Goal: Task Accomplishment & Management: Use online tool/utility

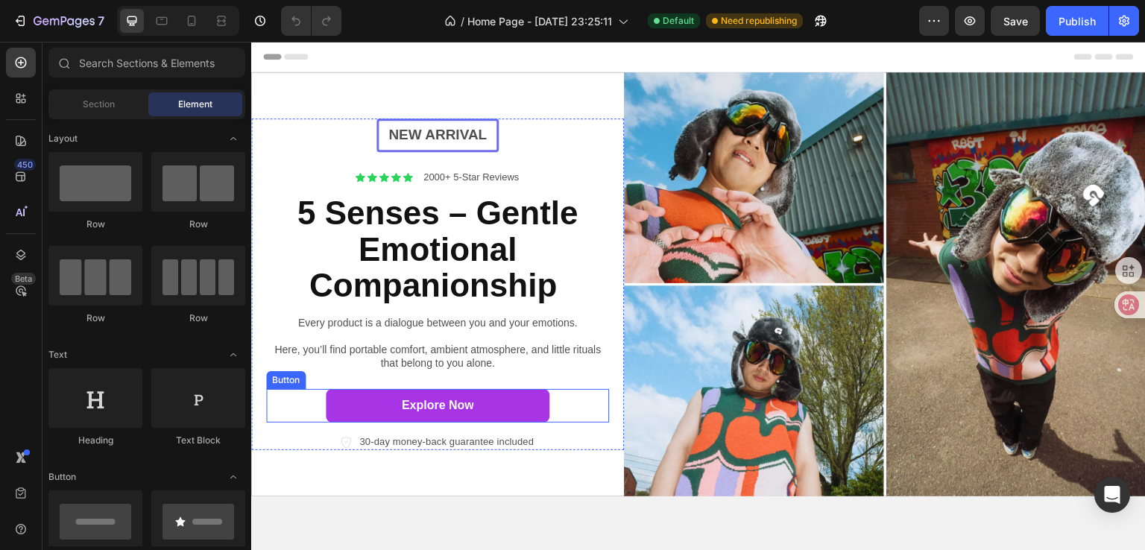
click at [560, 407] on div "Explore Now Button" at bounding box center [437, 406] width 343 height 34
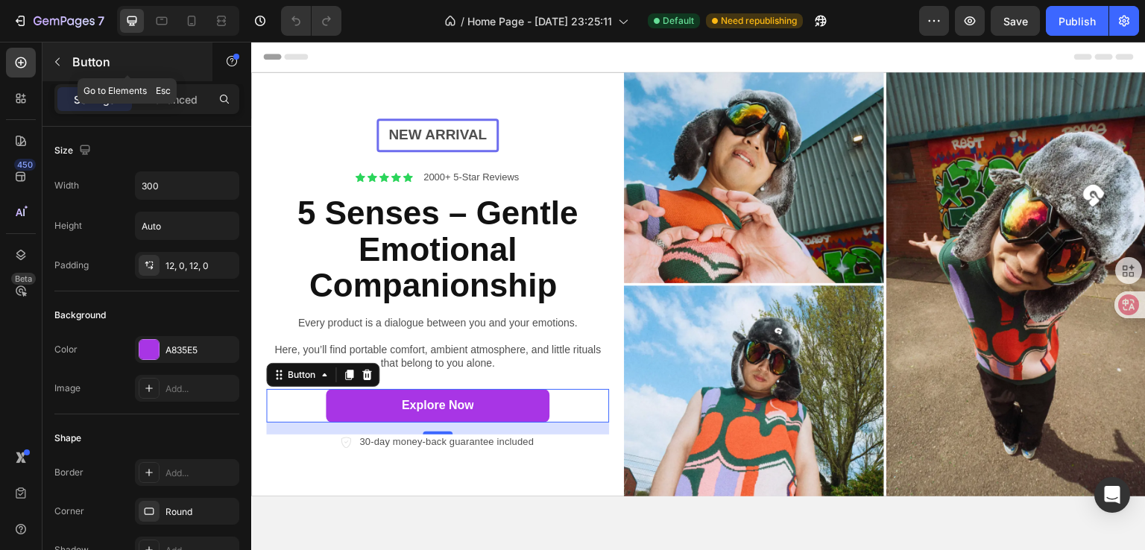
click at [91, 62] on p "Button" at bounding box center [135, 62] width 127 height 18
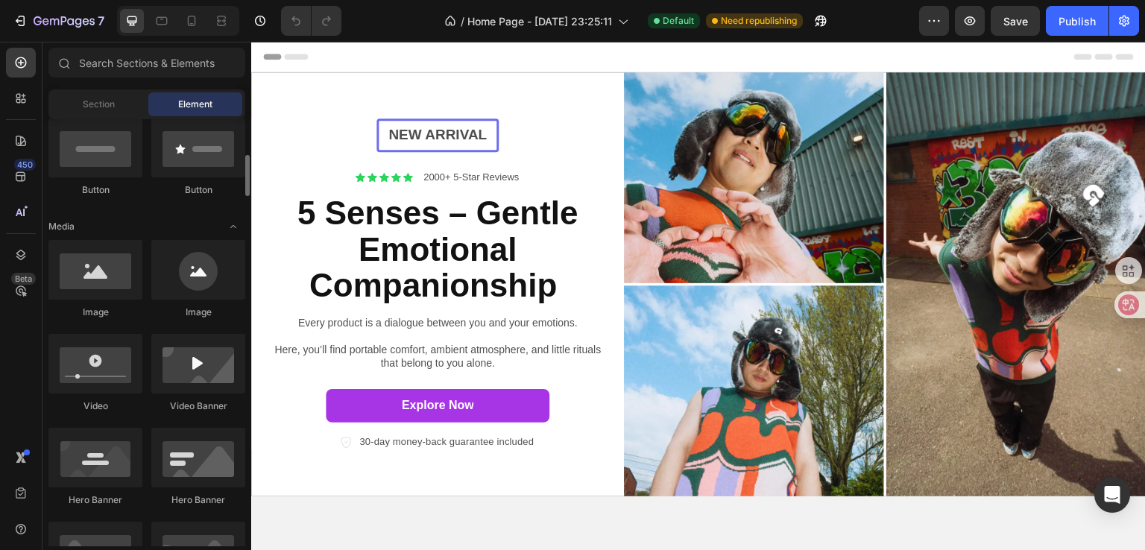
scroll to position [224, 0]
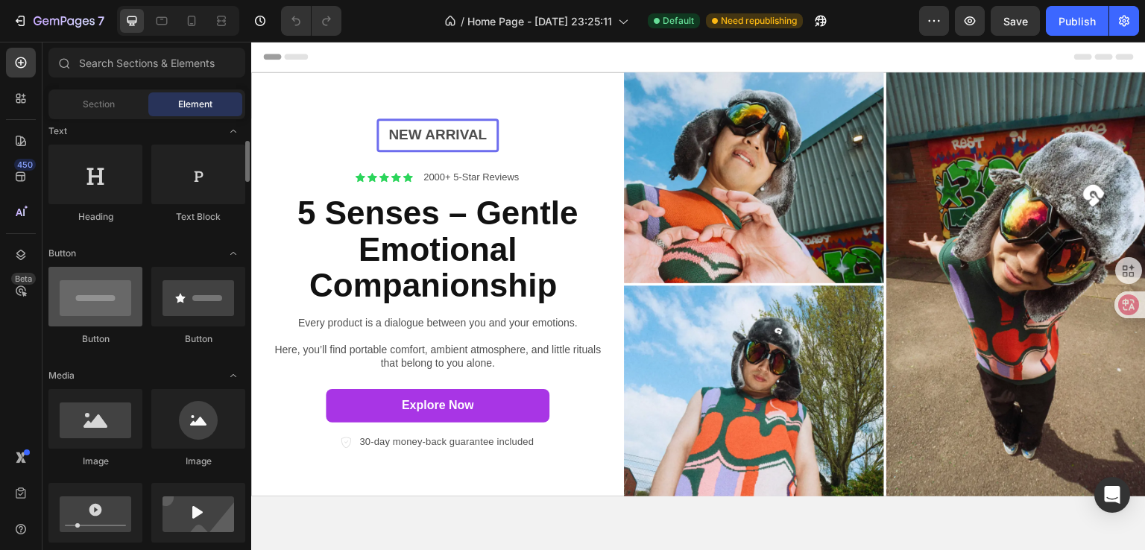
click at [89, 304] on div at bounding box center [95, 297] width 94 height 60
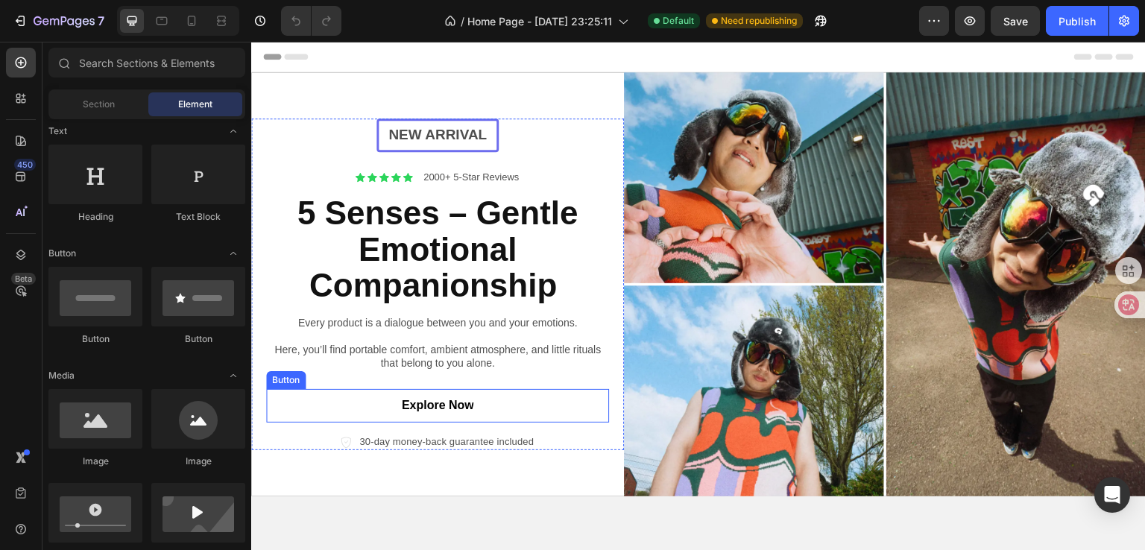
click at [341, 397] on link "Explore Now" at bounding box center [438, 406] width 224 height 34
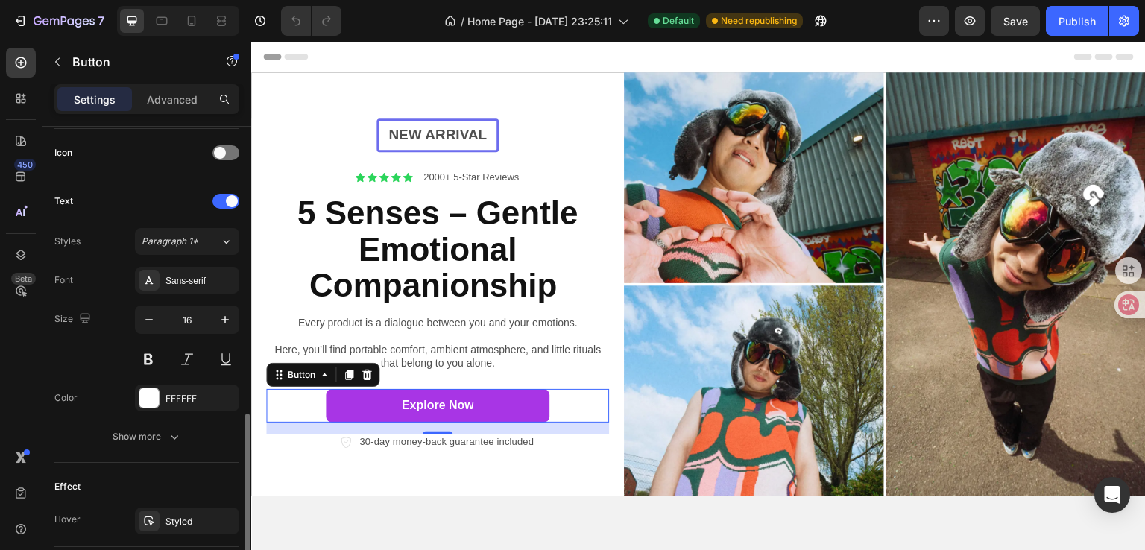
scroll to position [522, 0]
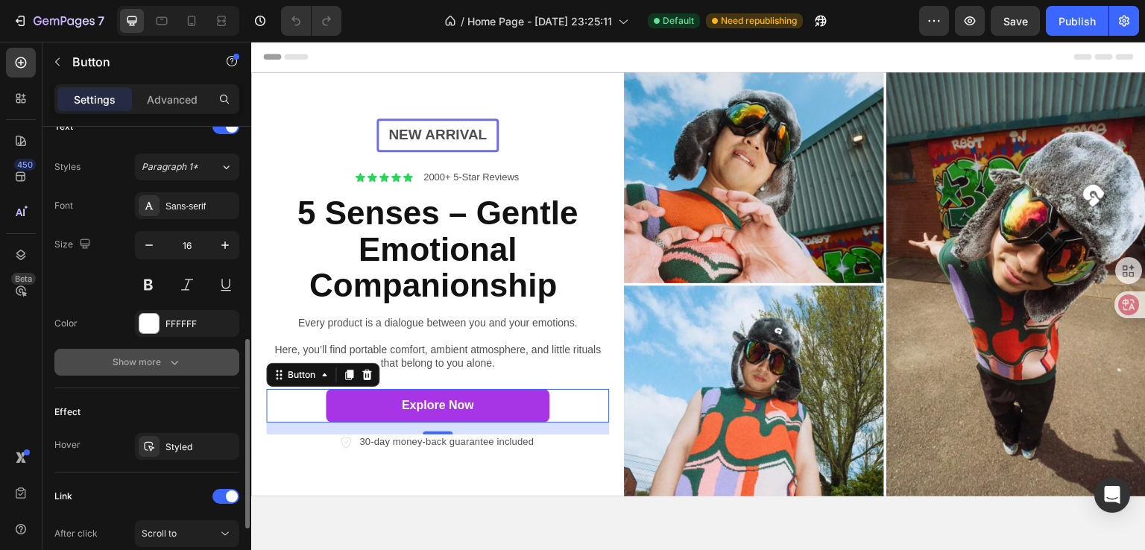
click at [167, 365] on icon "button" at bounding box center [174, 362] width 15 height 15
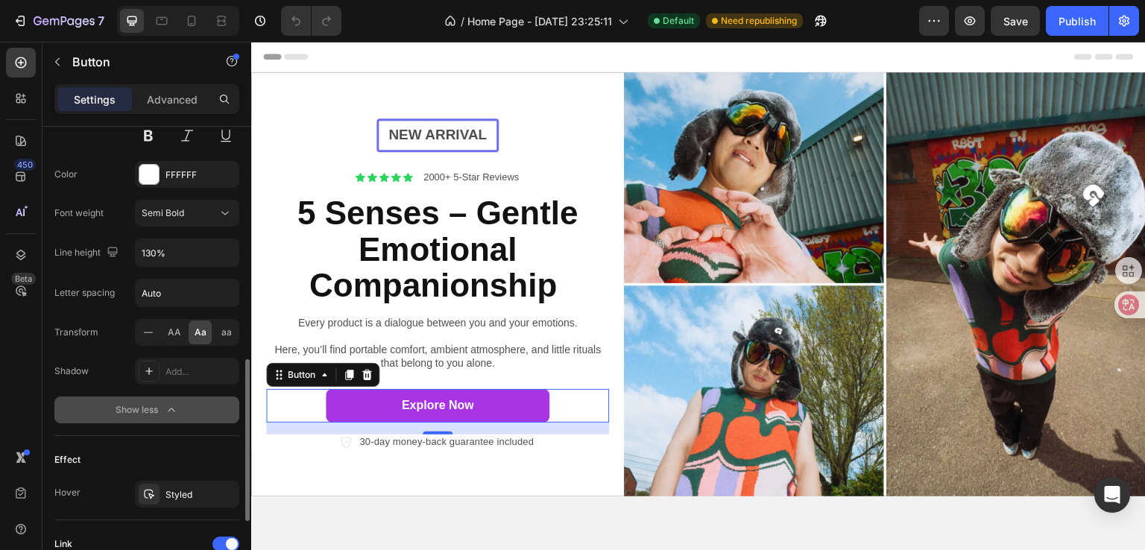
scroll to position [820, 0]
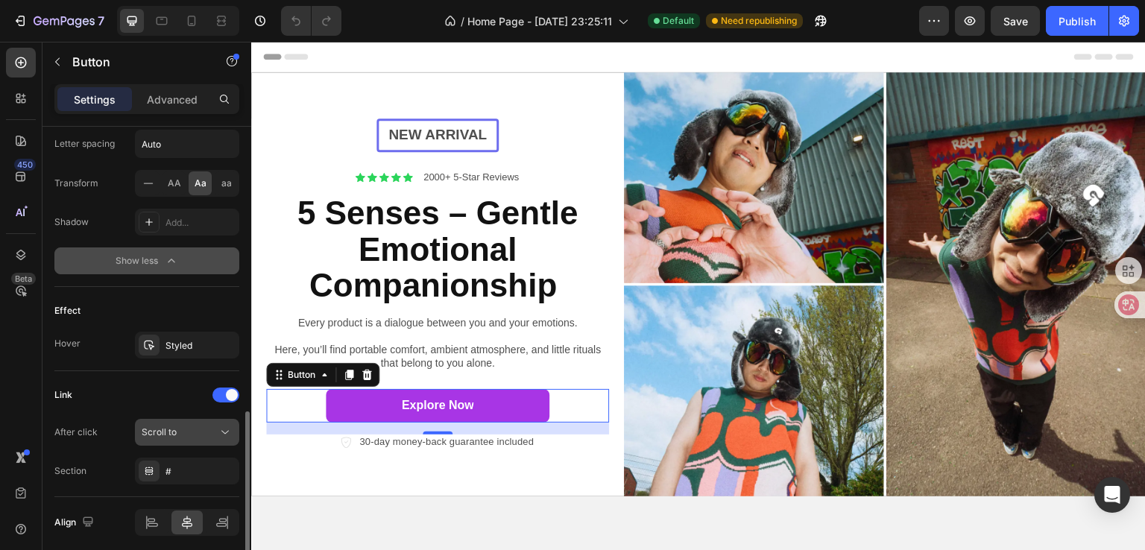
click at [171, 425] on div "Scroll to" at bounding box center [187, 432] width 91 height 15
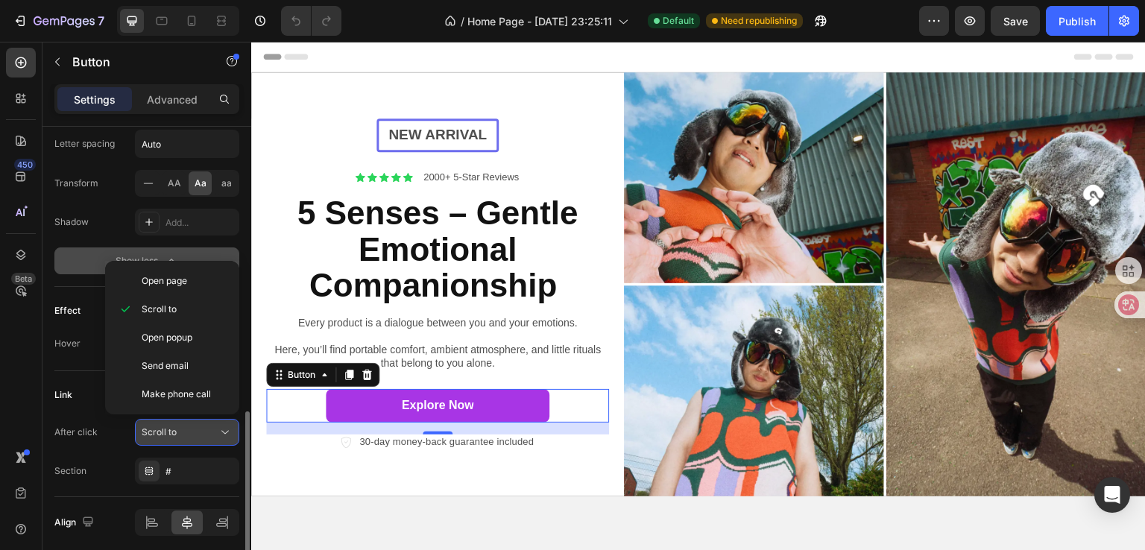
click at [171, 425] on div "Scroll to" at bounding box center [187, 432] width 91 height 15
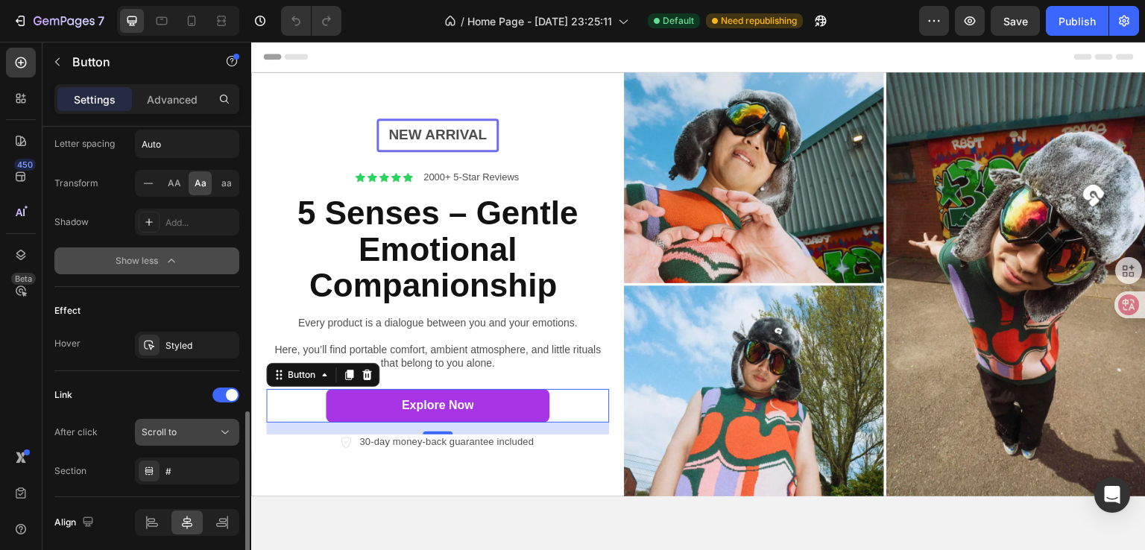
click at [182, 425] on div "Scroll to" at bounding box center [180, 431] width 76 height 13
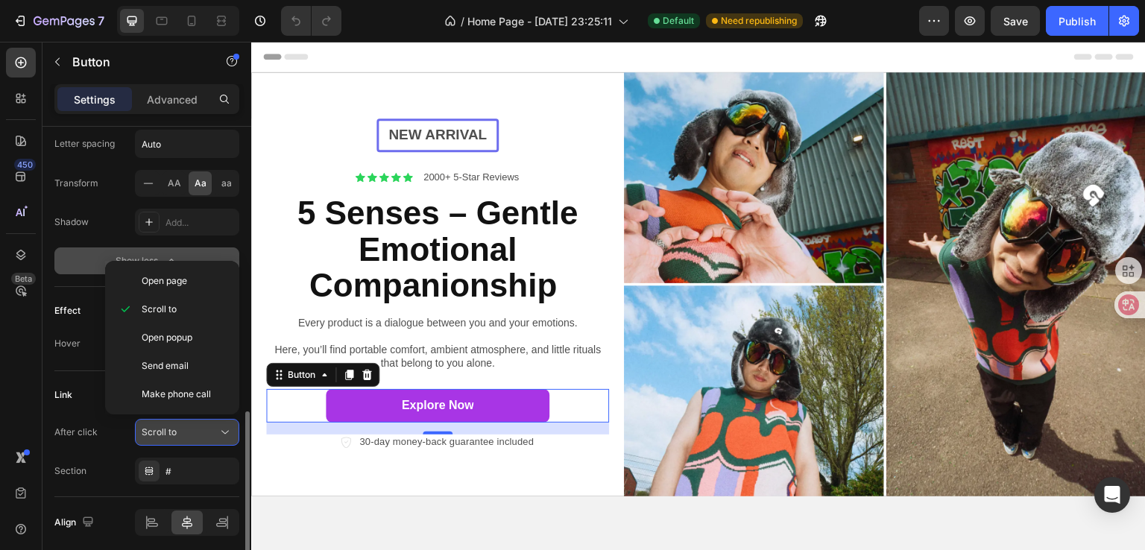
click at [182, 425] on div "Scroll to" at bounding box center [180, 431] width 76 height 13
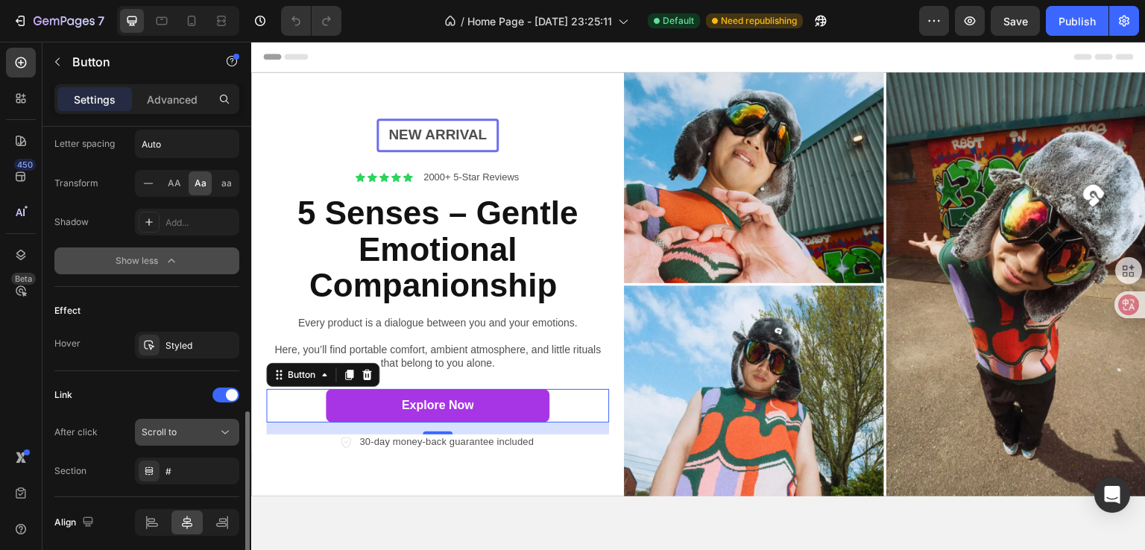
scroll to position [874, 0]
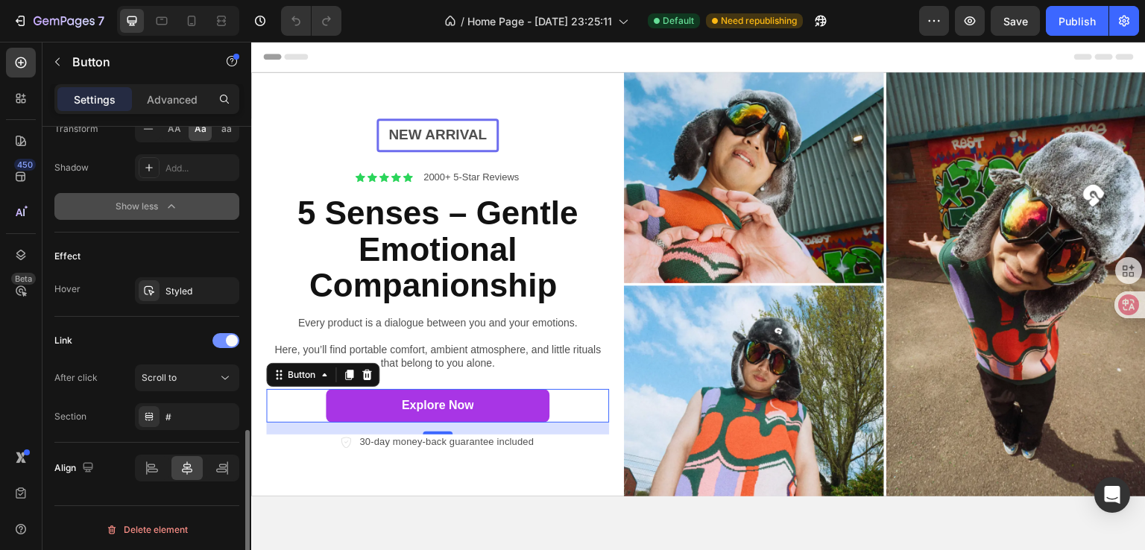
click at [227, 335] on span at bounding box center [232, 341] width 12 height 12
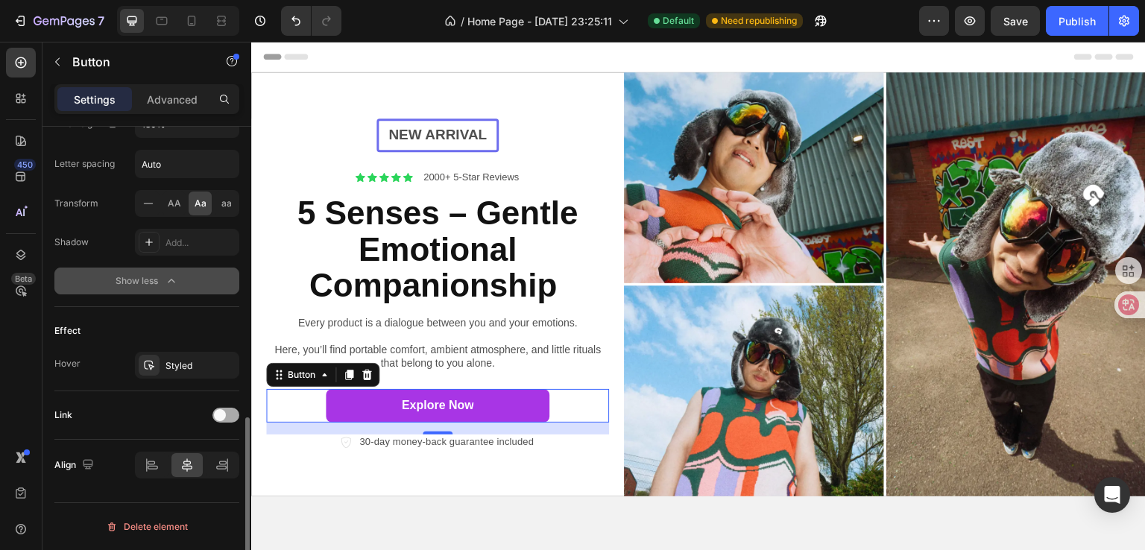
scroll to position [797, 0]
click at [220, 420] on span at bounding box center [220, 418] width 12 height 12
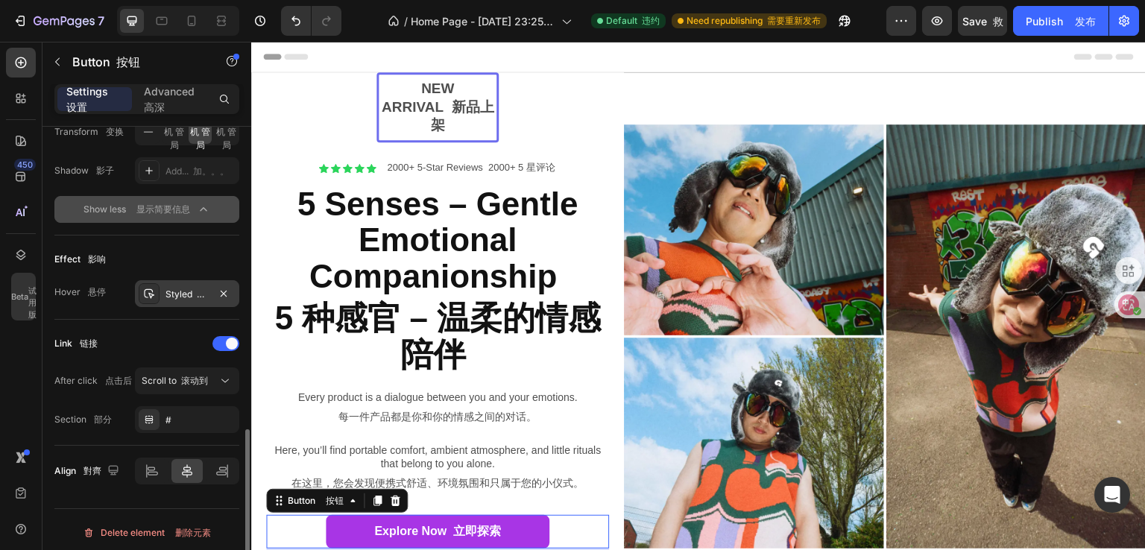
scroll to position [874, 0]
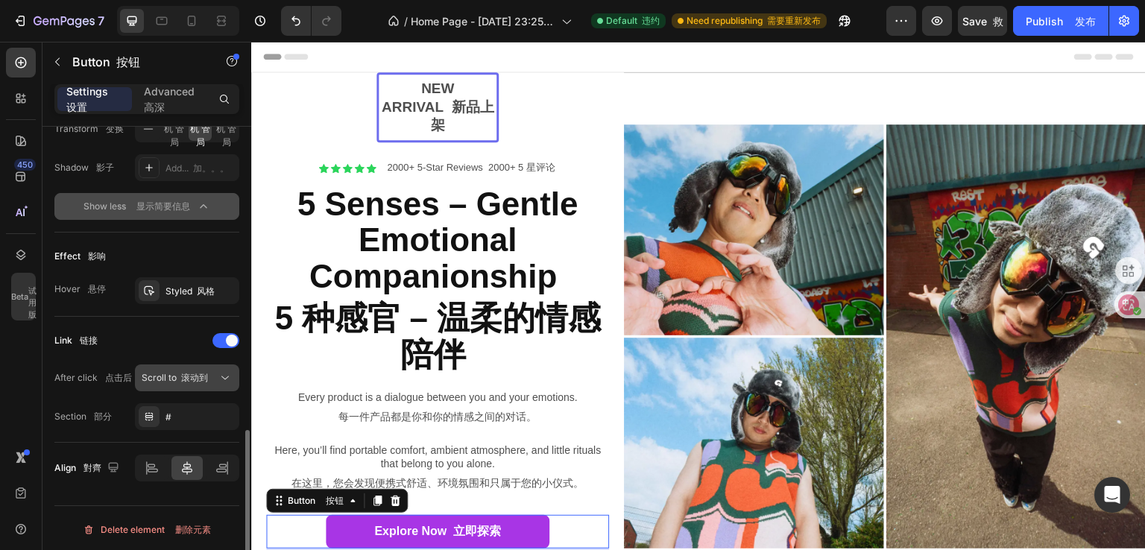
click at [206, 376] on font "滚动到" at bounding box center [194, 377] width 27 height 11
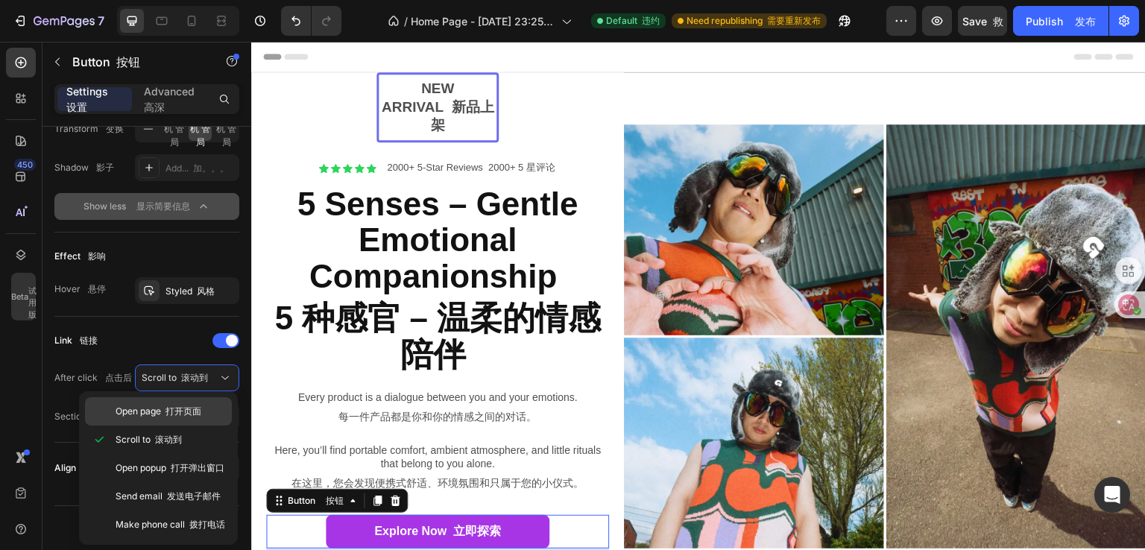
click at [180, 415] on font "打开页面" at bounding box center [183, 410] width 36 height 11
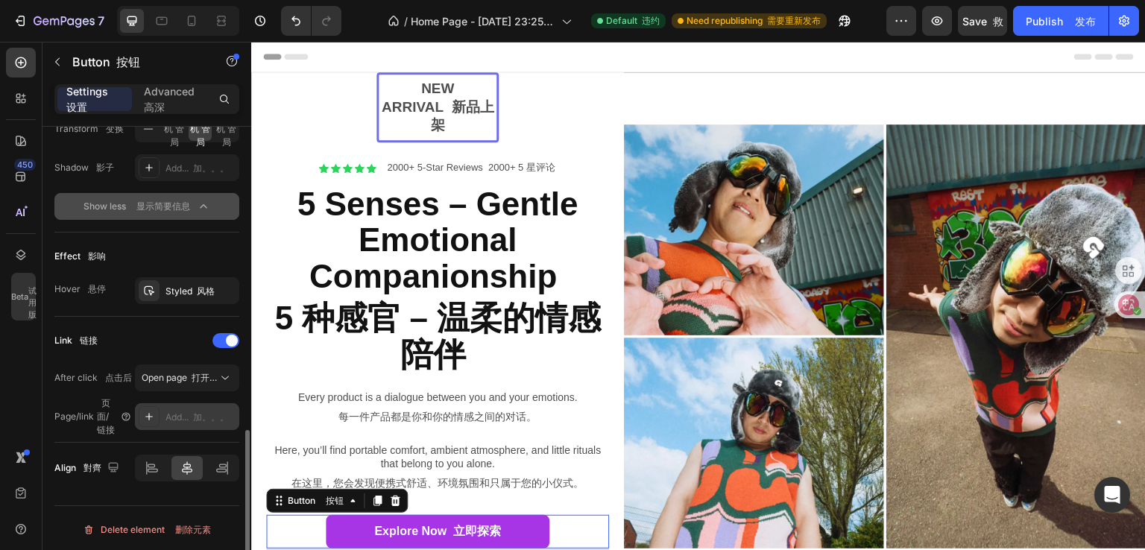
click at [186, 412] on div "Add... 加。。。" at bounding box center [200, 417] width 70 height 13
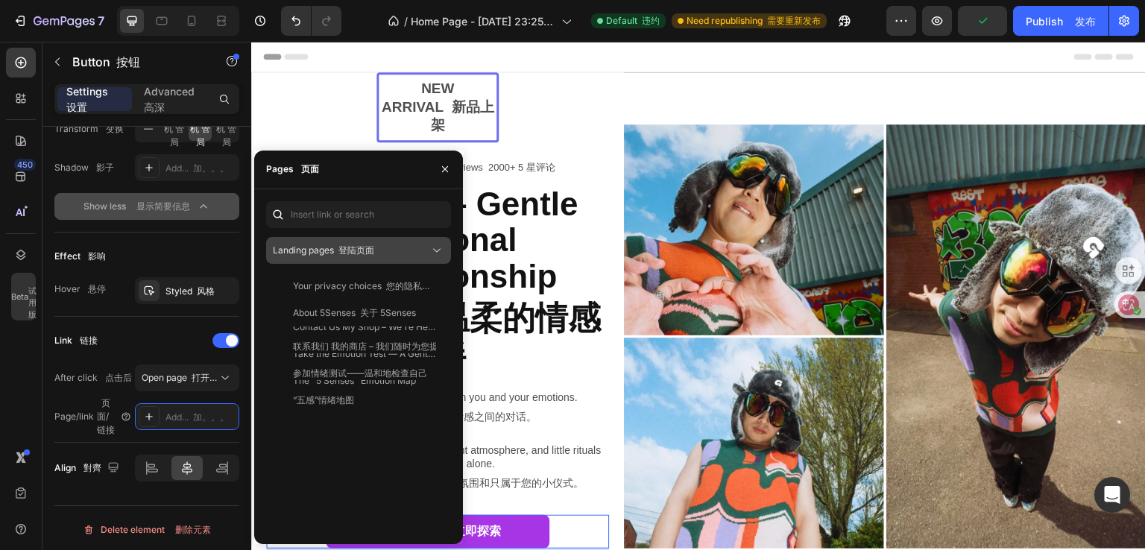
click at [392, 248] on div "Landing pages 登陆页面" at bounding box center [351, 250] width 156 height 13
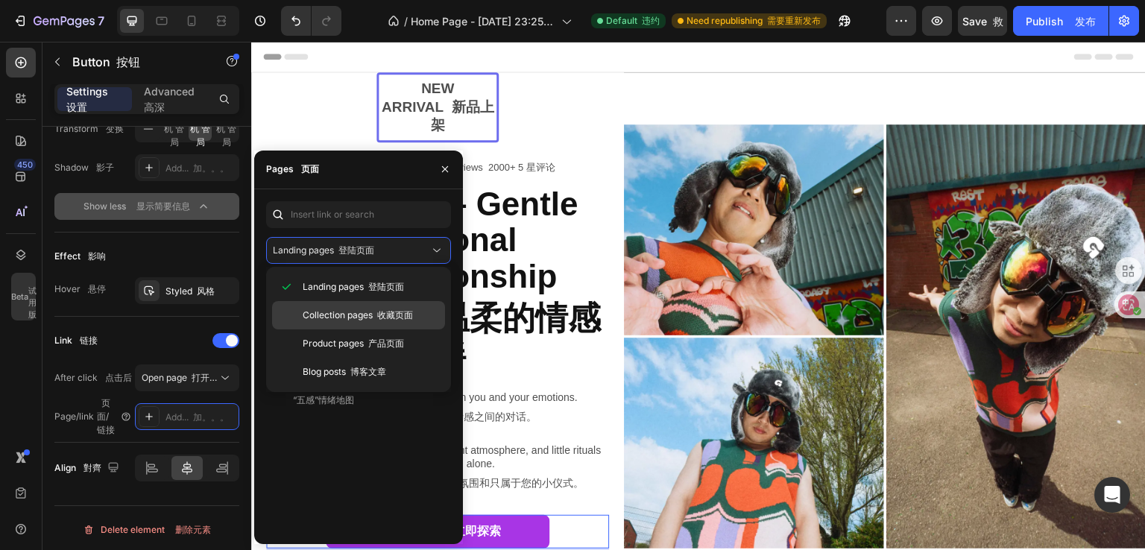
click at [335, 317] on span "Collection pages 收藏页面" at bounding box center [358, 314] width 110 height 13
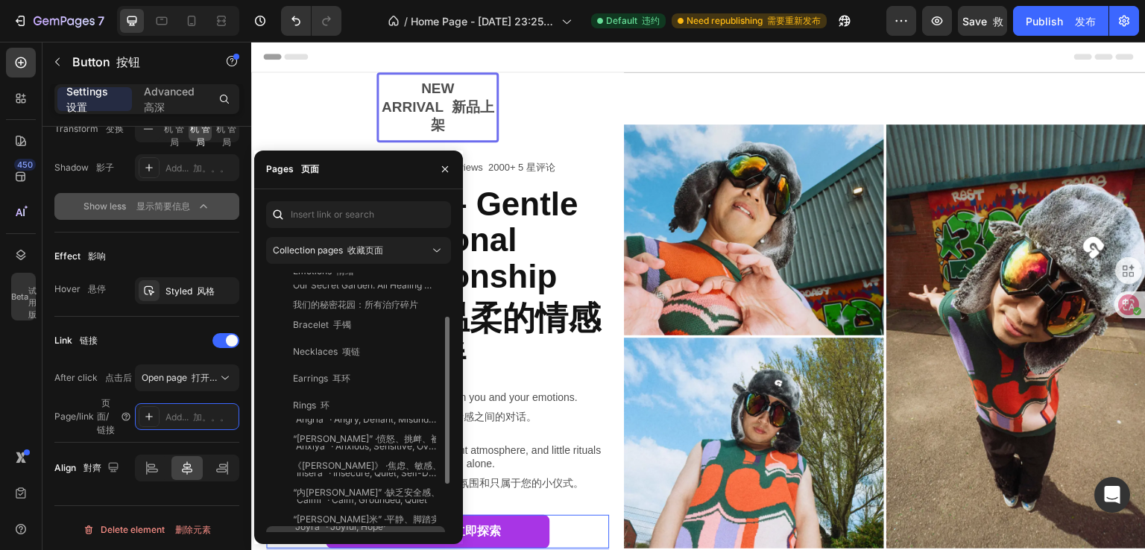
scroll to position [0, 0]
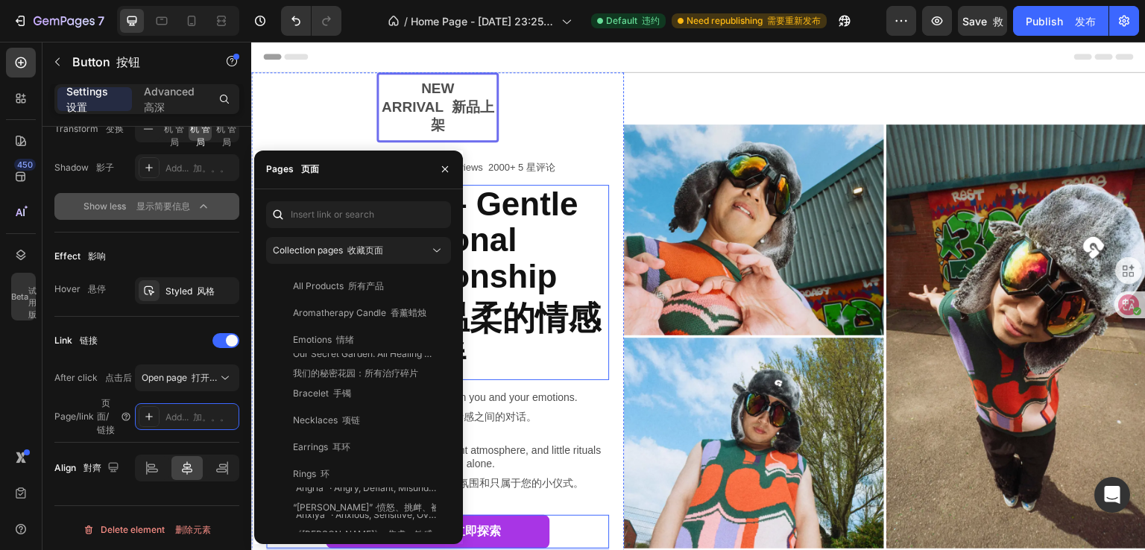
click at [513, 361] on font "5 种感官 – 温柔的情感陪伴" at bounding box center [437, 336] width 332 height 72
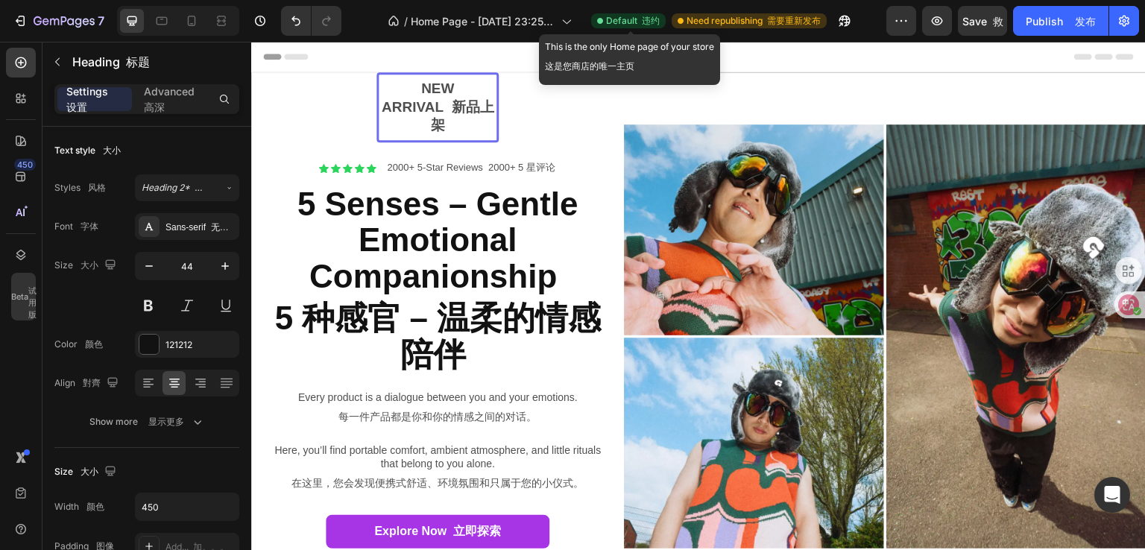
click at [628, 19] on span "Default 违约" at bounding box center [633, 20] width 54 height 13
click at [612, 19] on span "Default 违约" at bounding box center [633, 20] width 54 height 13
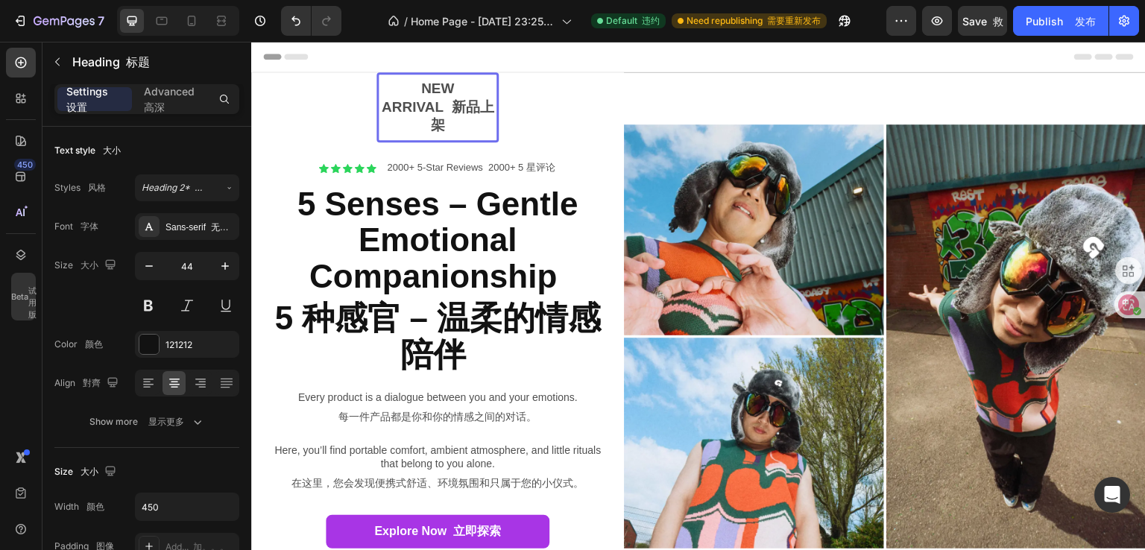
click at [312, 53] on font at bounding box center [315, 56] width 6 height 10
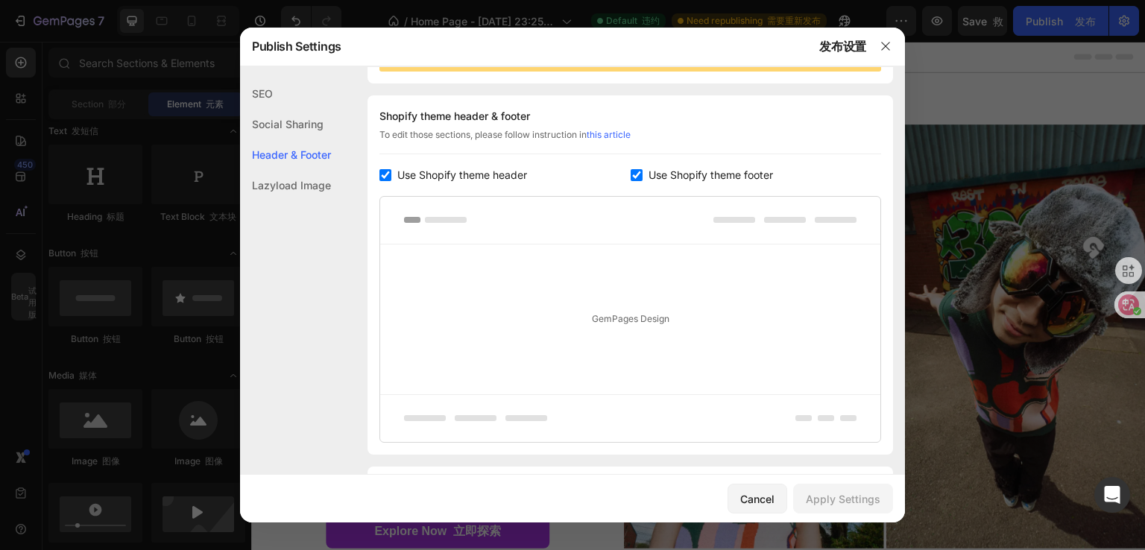
scroll to position [201, 0]
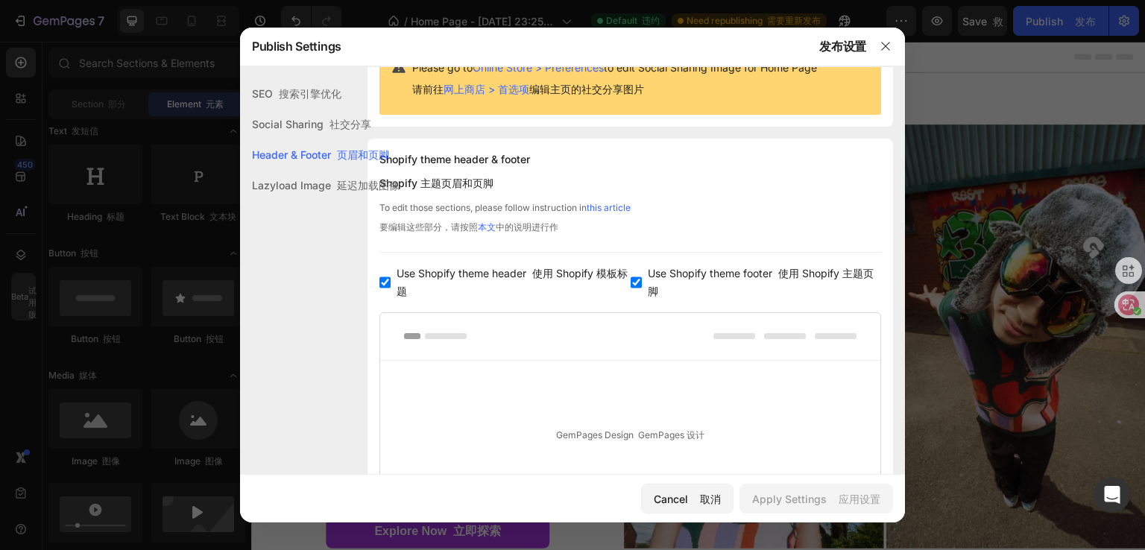
click at [406, 275] on span "Use Shopify theme header 使用 Shopify 模板标题" at bounding box center [512, 283] width 233 height 36
checkbox input "false"
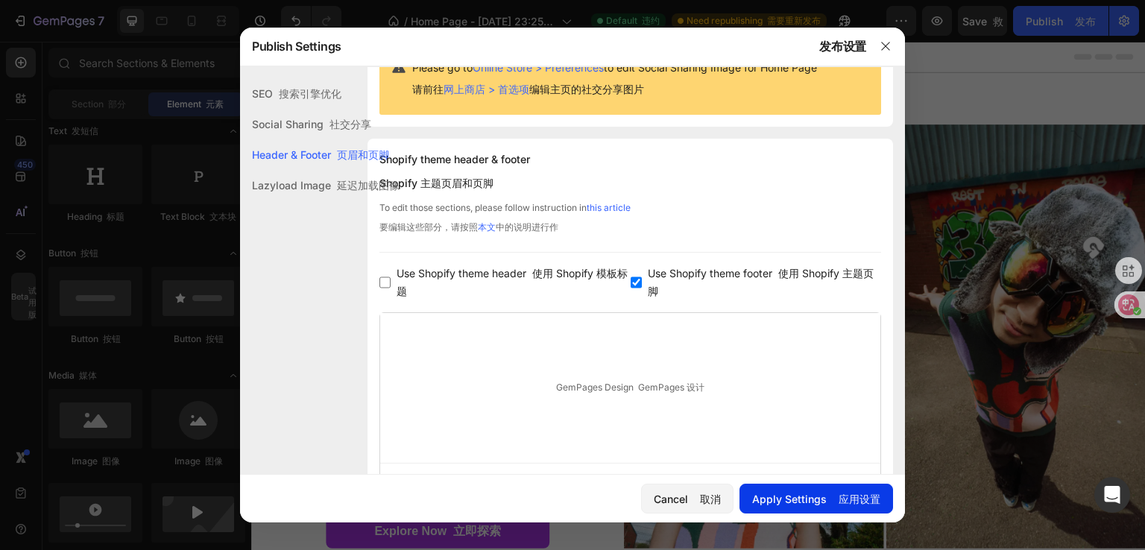
click at [778, 493] on div "Apply Settings 应用设置" at bounding box center [816, 499] width 128 height 16
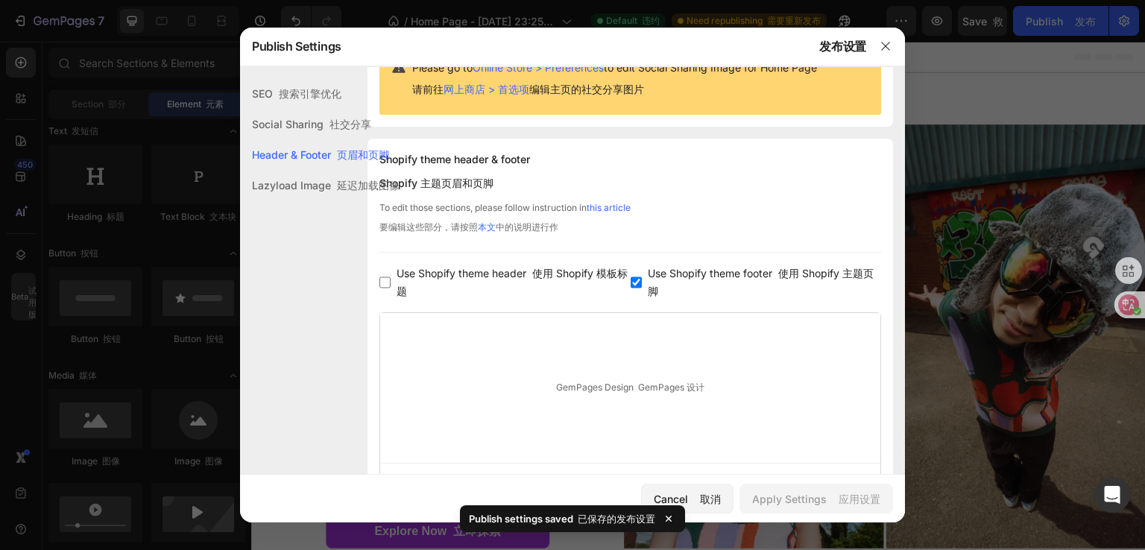
click at [925, 48] on div at bounding box center [572, 275] width 1145 height 550
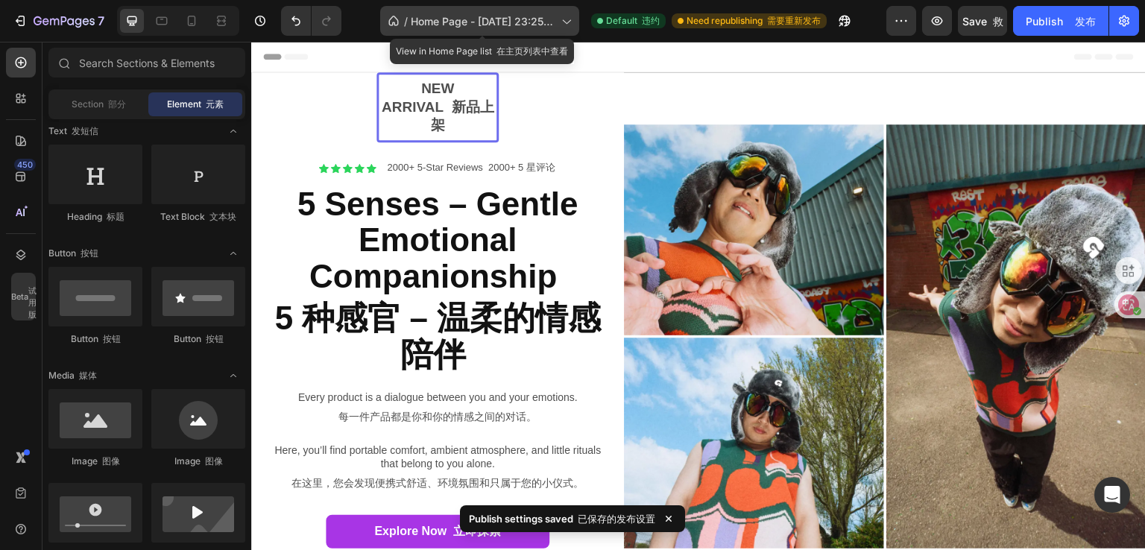
click at [509, 19] on span "Home Page - [DATE] 23:25:11 主页 - [DATE] 23：25：11" at bounding box center [483, 21] width 145 height 16
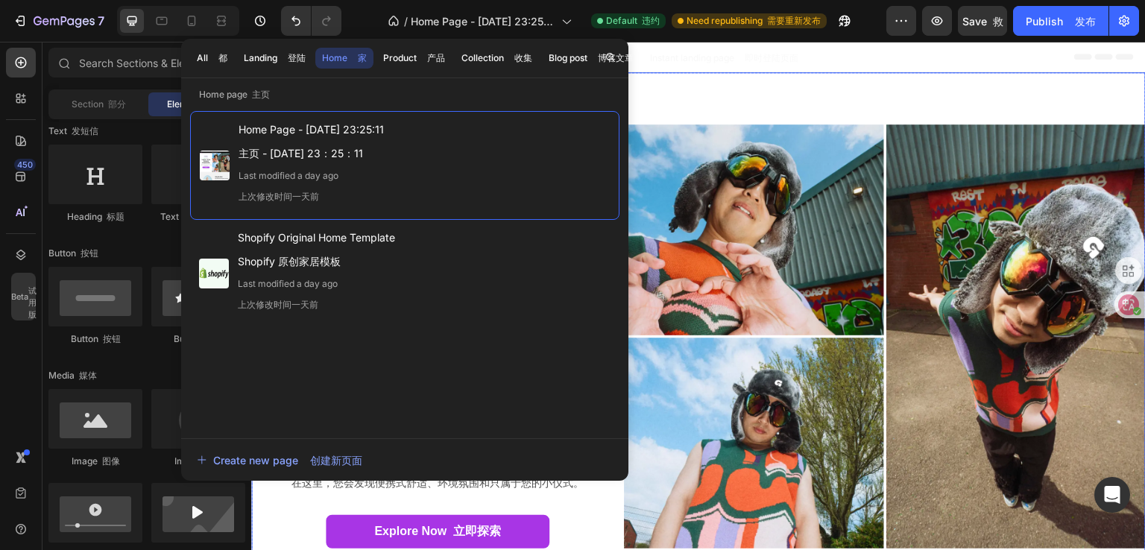
click at [783, 81] on div "Image 图像" at bounding box center [885, 336] width 522 height 528
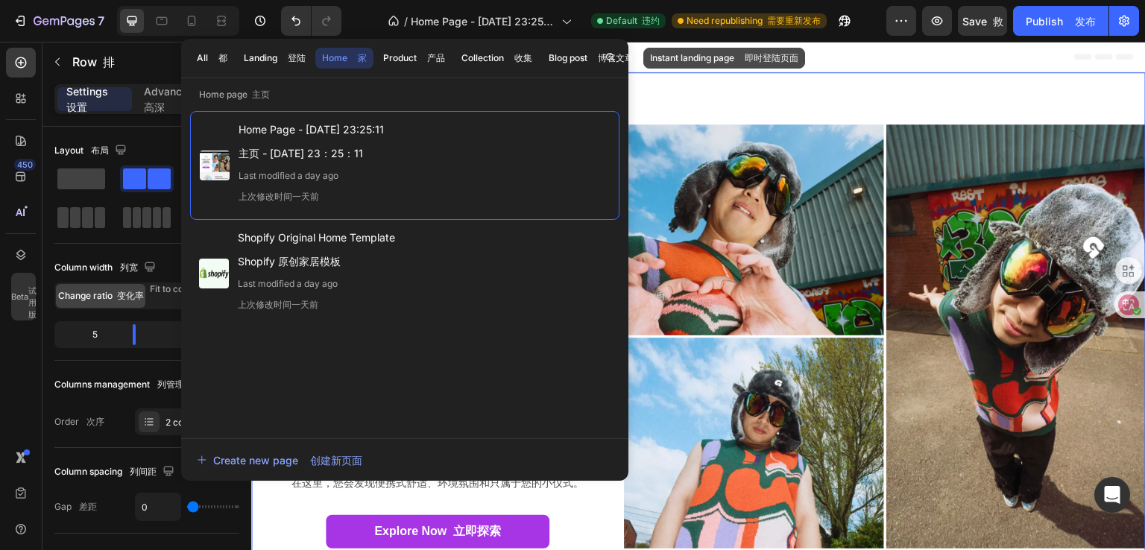
click at [798, 58] on font "即时登陆页面" at bounding box center [771, 57] width 54 height 11
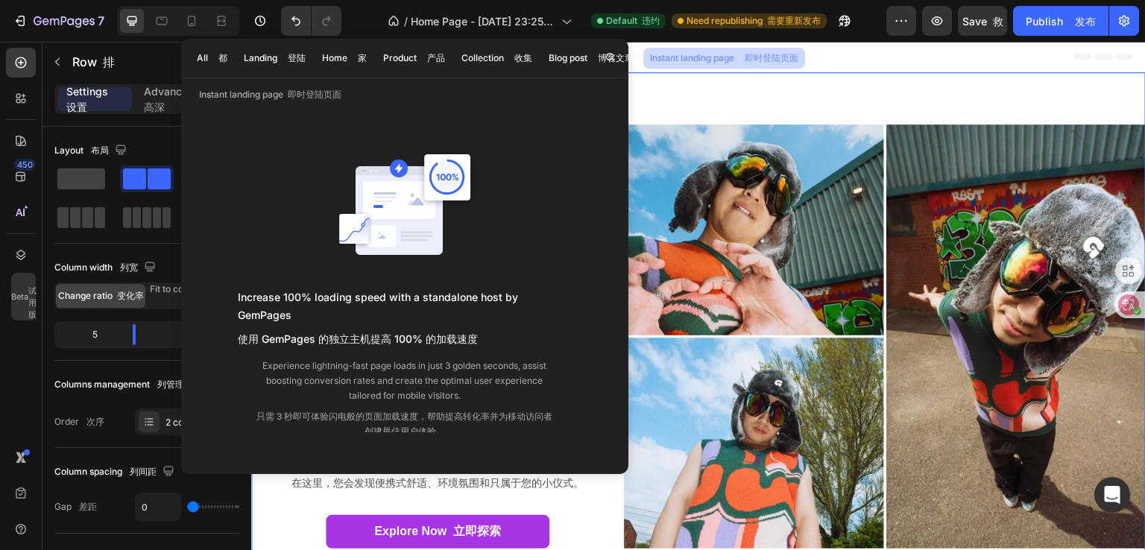
click at [732, 84] on div "Image 图像" at bounding box center [885, 336] width 522 height 528
click at [392, 24] on icon at bounding box center [393, 20] width 15 height 15
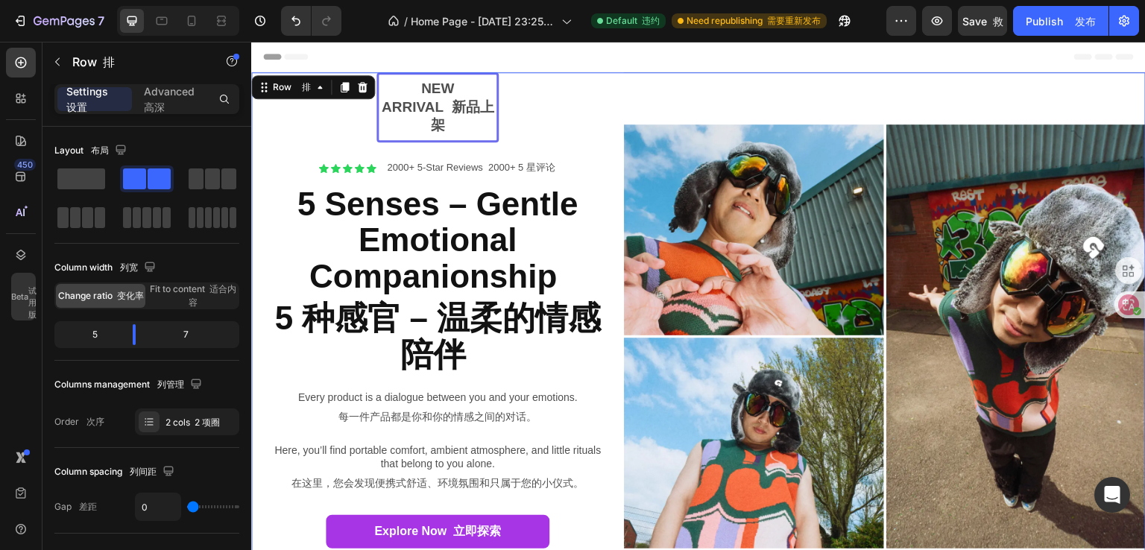
click at [313, 57] on font at bounding box center [315, 56] width 6 height 10
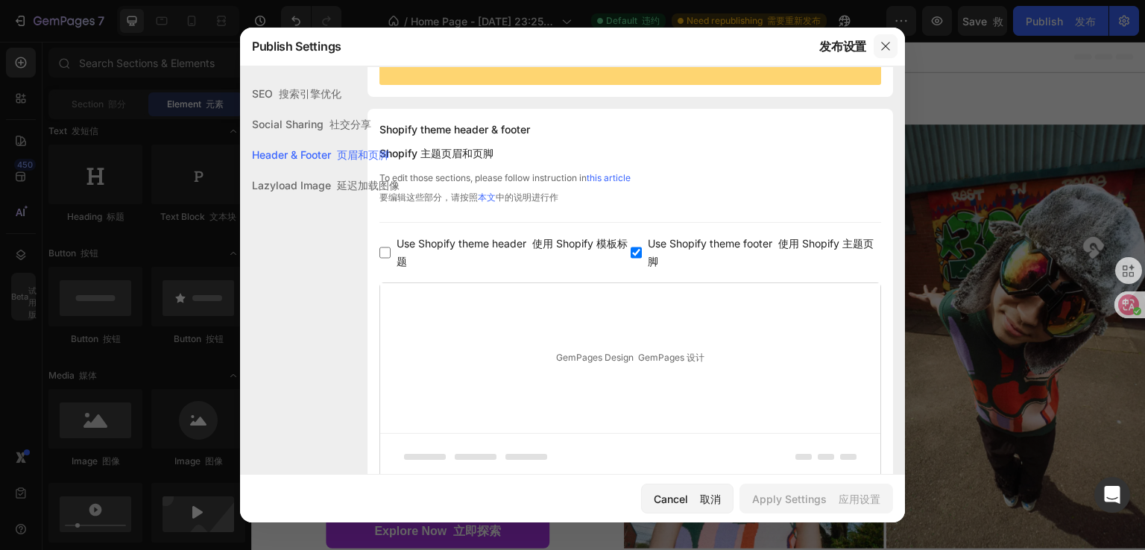
click at [882, 45] on icon "button" at bounding box center [885, 46] width 12 height 12
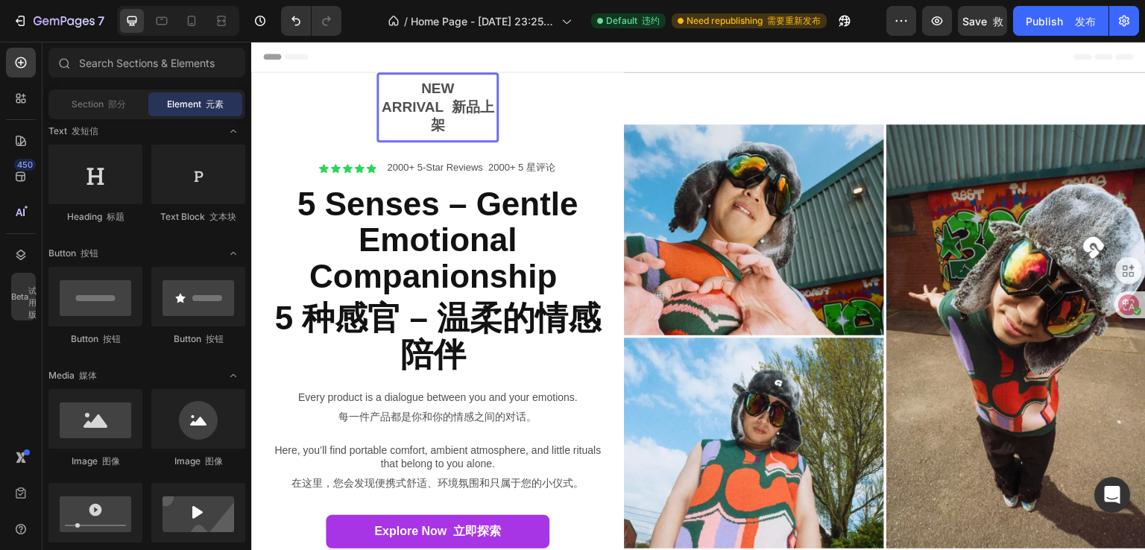
click at [354, 54] on div "Header 页眉" at bounding box center [698, 57] width 870 height 30
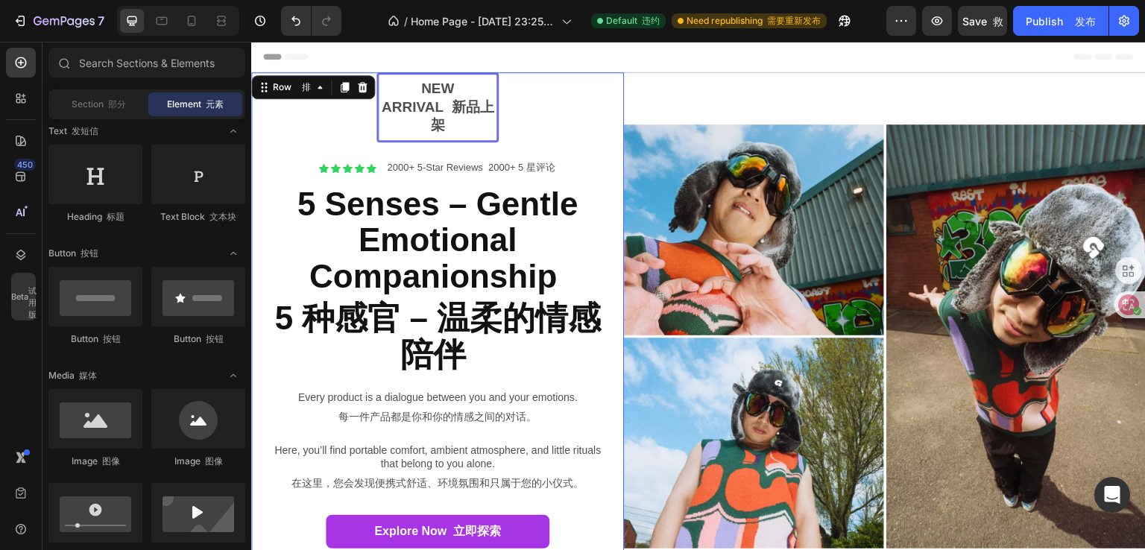
click at [399, 51] on div "Header 页眉" at bounding box center [698, 57] width 870 height 30
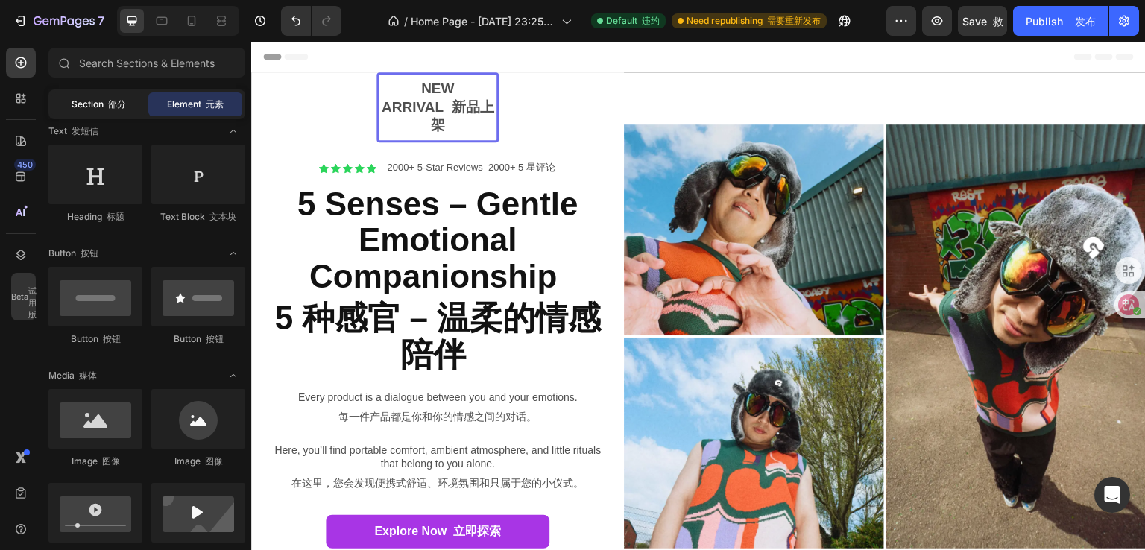
click at [98, 96] on div "Section 部分" at bounding box center [98, 104] width 94 height 24
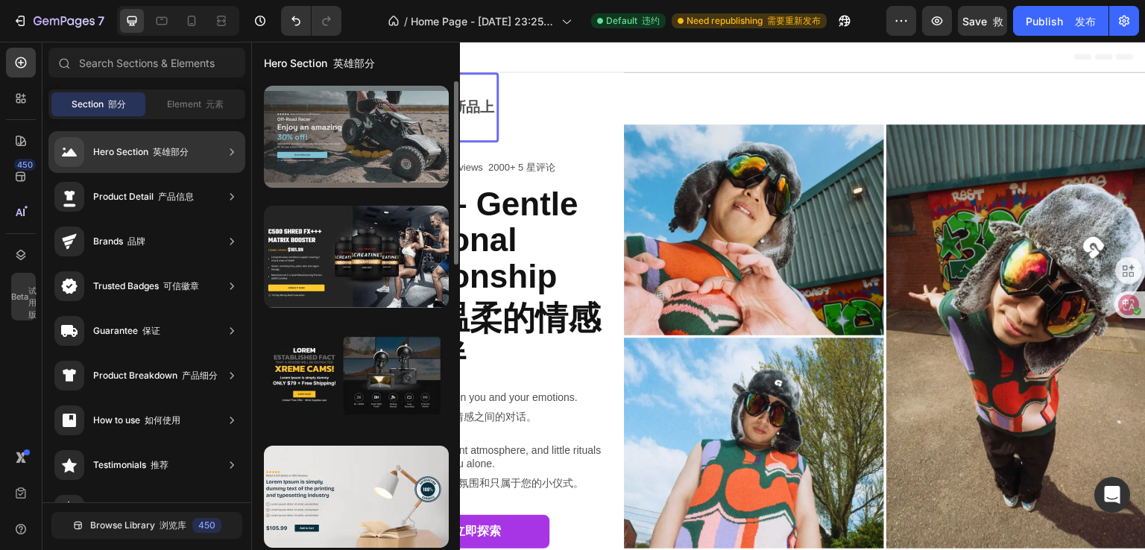
click at [322, 130] on div at bounding box center [356, 137] width 185 height 102
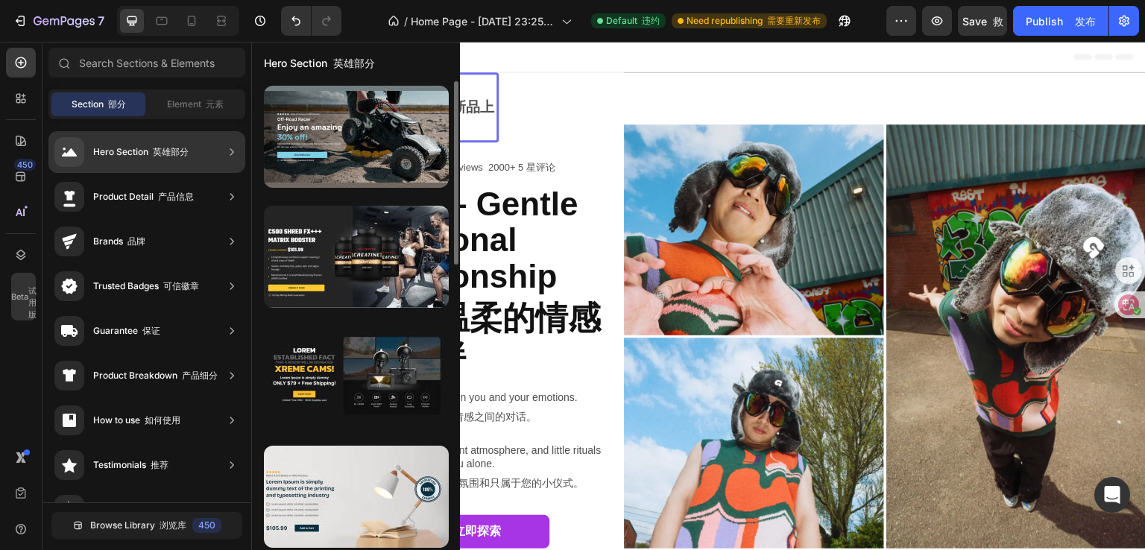
scroll to position [149, 0]
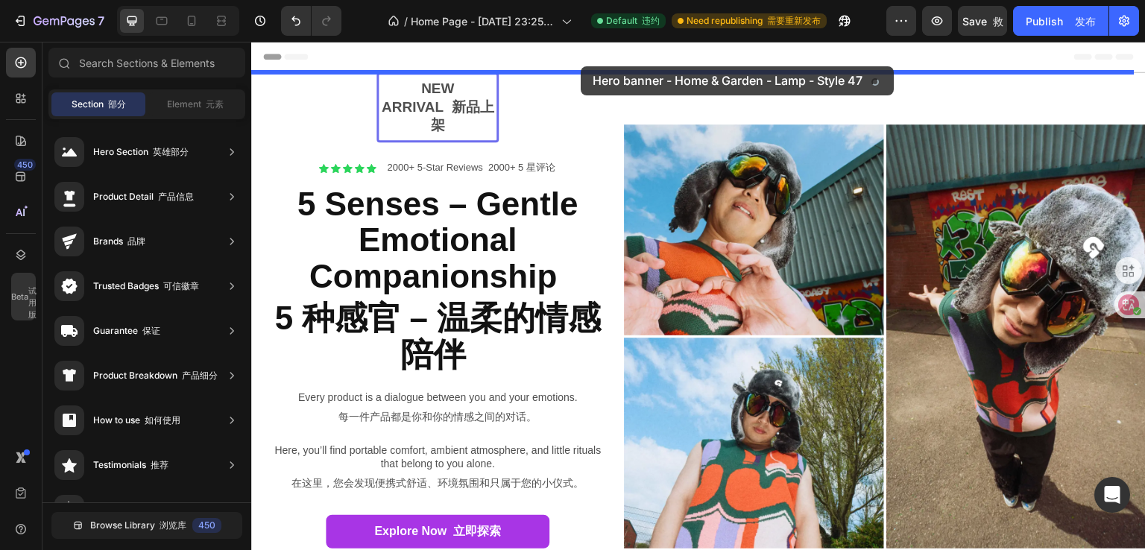
drag, startPoint x: 588, startPoint y: 379, endPoint x: 580, endPoint y: 66, distance: 313.0
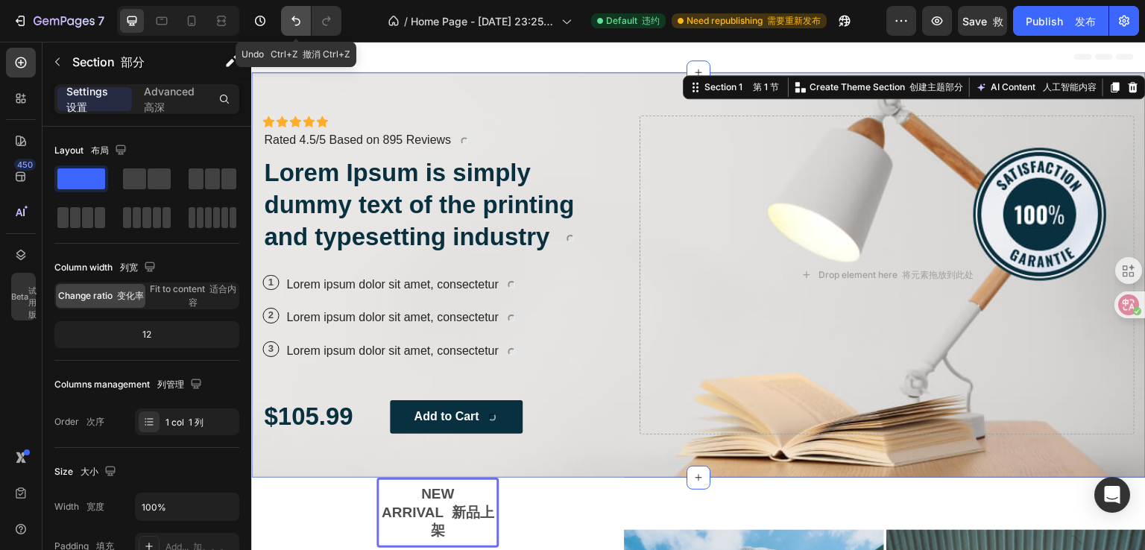
click at [301, 24] on icon "Undo/Redo" at bounding box center [295, 20] width 15 height 15
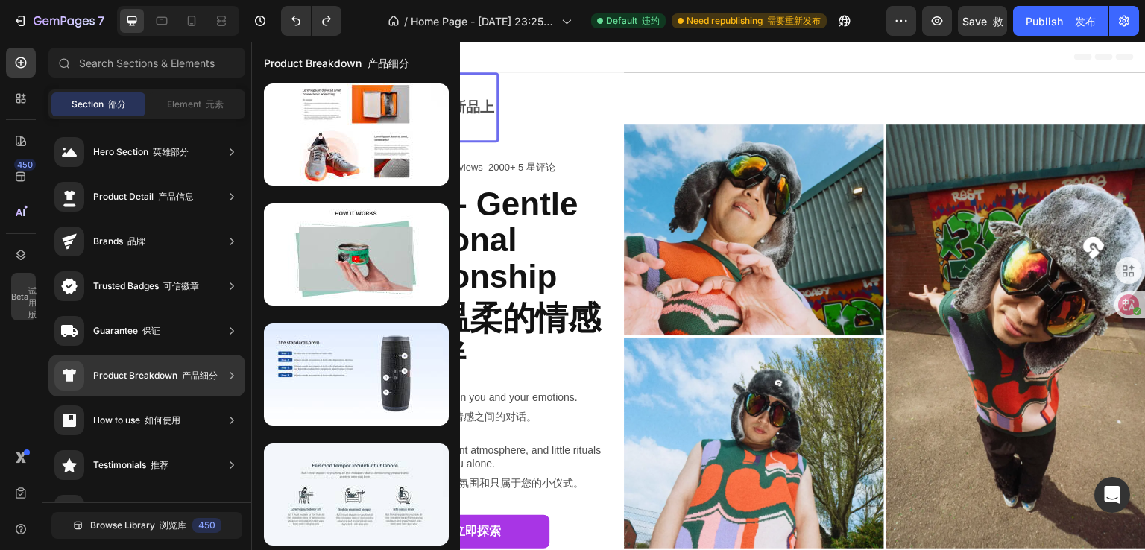
scroll to position [3, 0]
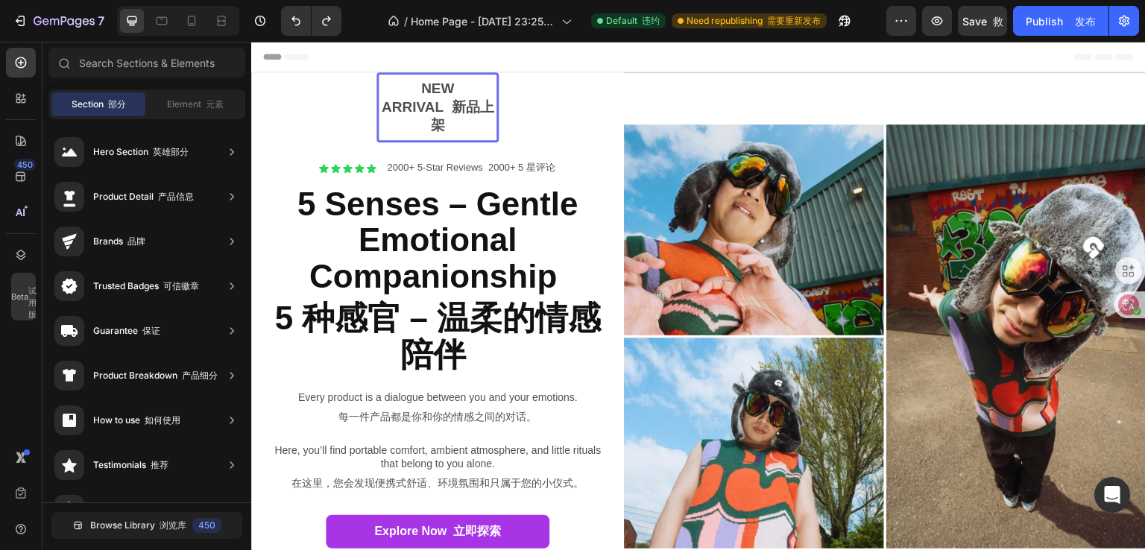
click at [292, 54] on span "Header 页眉" at bounding box center [307, 56] width 56 height 15
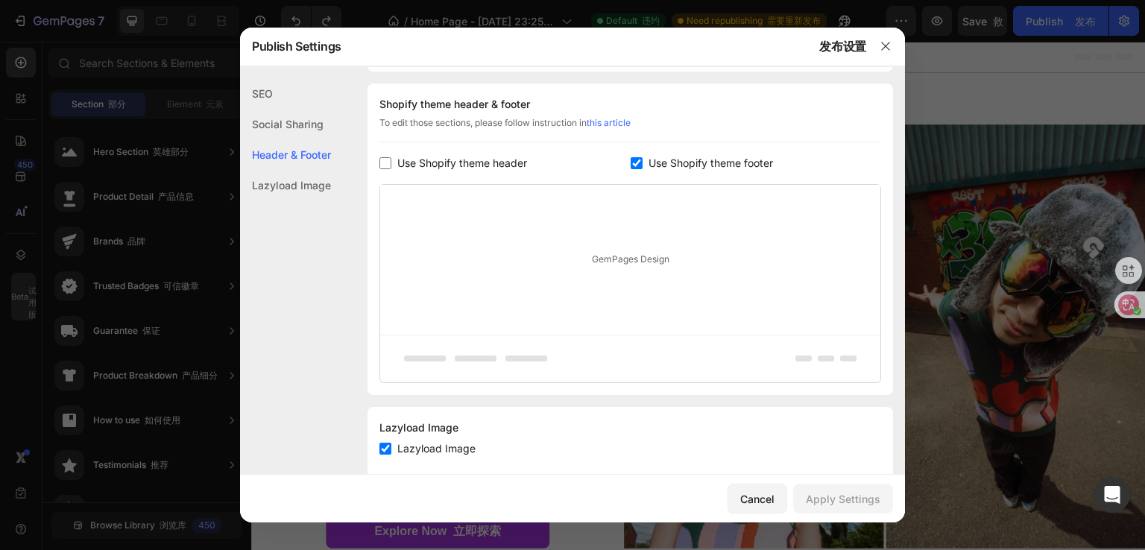
scroll to position [201, 0]
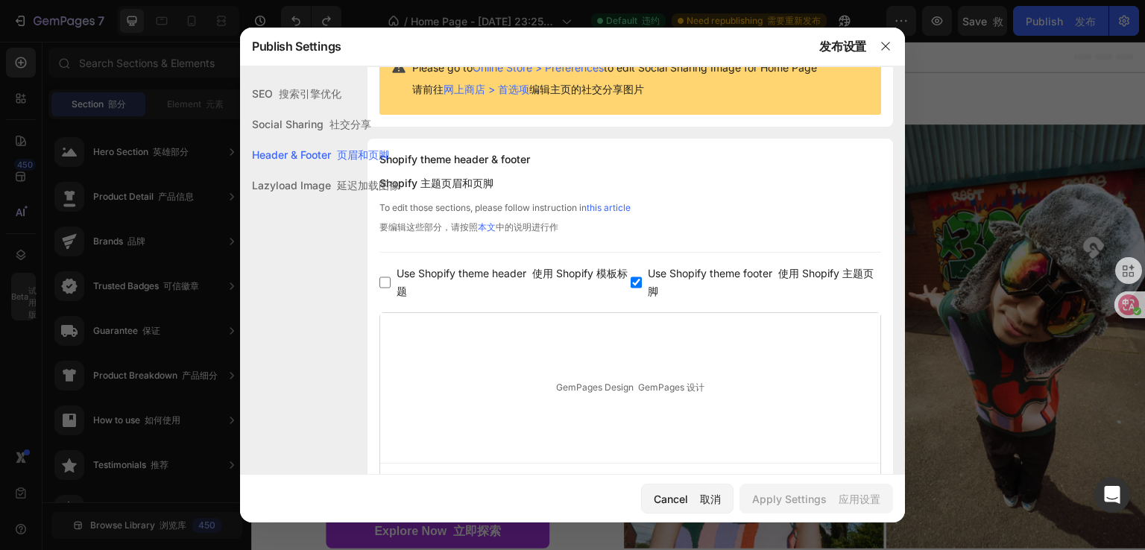
click at [394, 290] on label "Use Shopify theme header 使用 Shopify 模板标题" at bounding box center [509, 283] width 239 height 36
checkbox input "true"
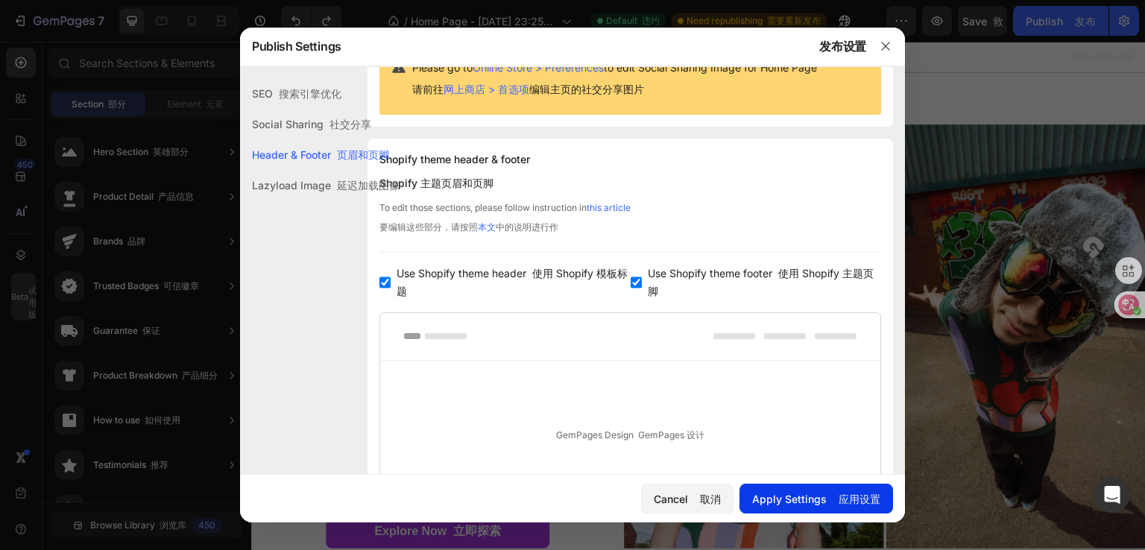
click at [802, 496] on div "Apply Settings 应用设置" at bounding box center [816, 499] width 128 height 16
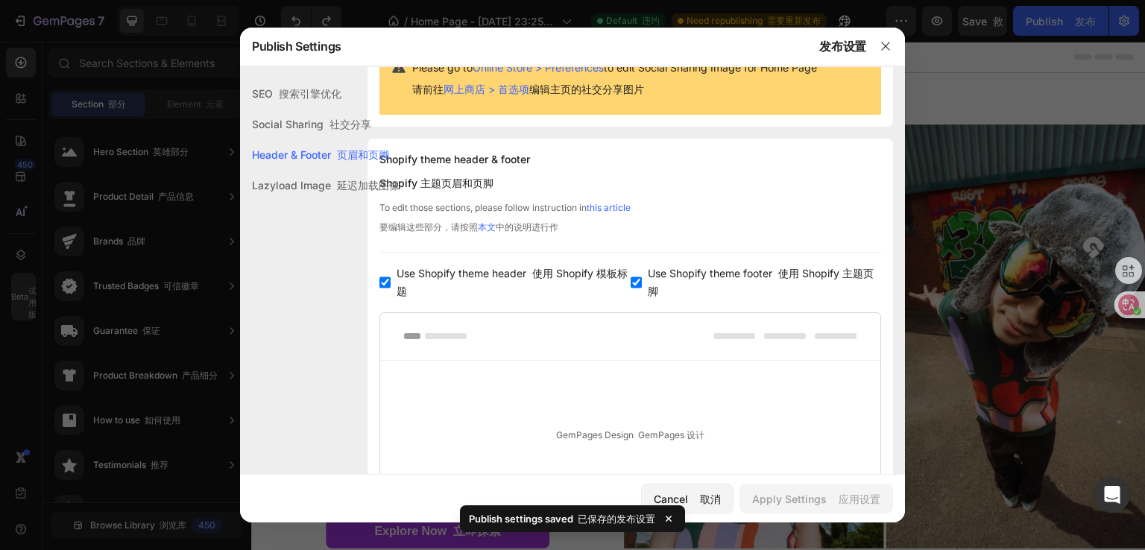
click at [1001, 111] on div at bounding box center [572, 275] width 1145 height 550
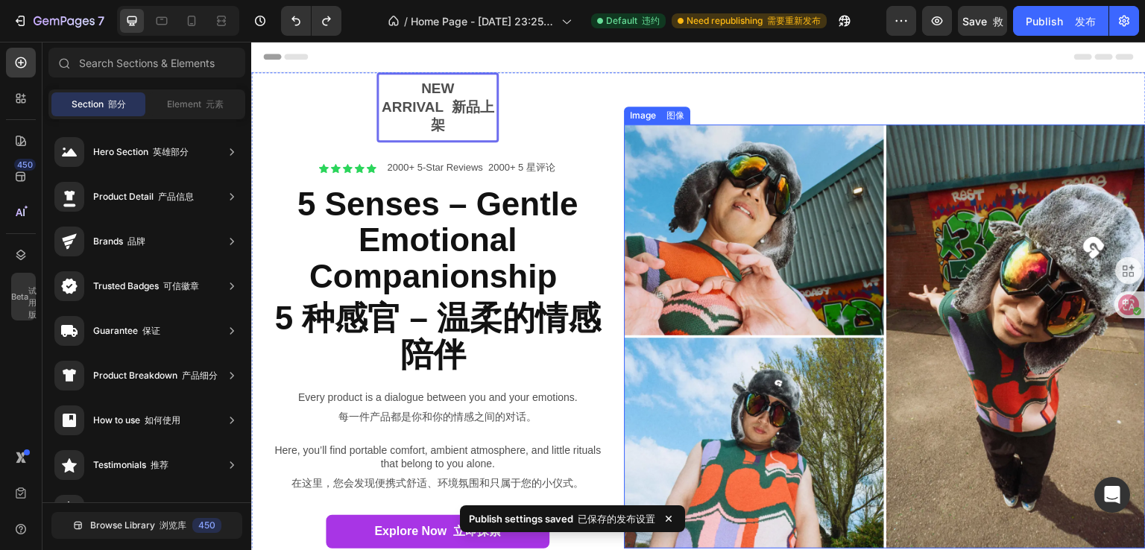
scroll to position [0, 0]
